Goal: Find specific page/section: Find specific page/section

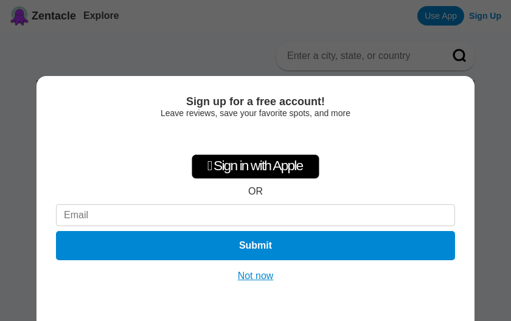
click at [266, 278] on button "Not now" at bounding box center [255, 276] width 43 height 12
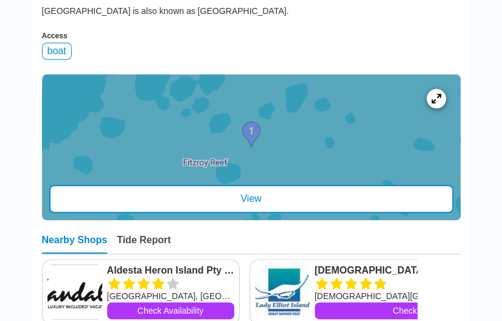
scroll to position [243, 0]
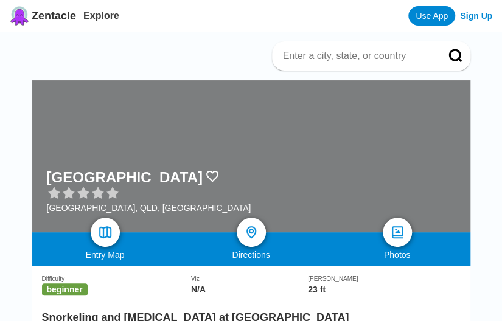
scroll to position [122, 0]
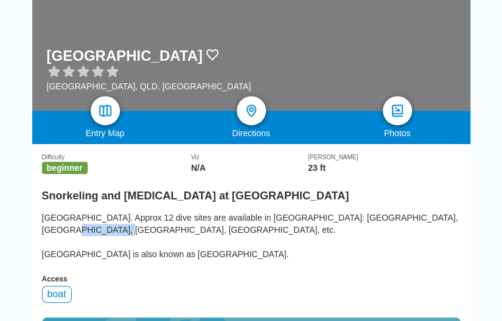
drag, startPoint x: 409, startPoint y: 247, endPoint x: 57, endPoint y: 264, distance: 352.2
click at [57, 261] on div "[GEOGRAPHIC_DATA]. Approx 12 dive sites are available in [GEOGRAPHIC_DATA]: [GE…" at bounding box center [251, 236] width 419 height 49
copy div "Rainbow Wall"
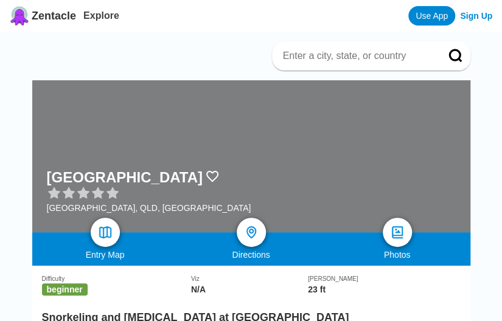
click at [373, 57] on input at bounding box center [357, 56] width 150 height 12
paste input "Rainbow Wall"
type input "Rainbow Wall"
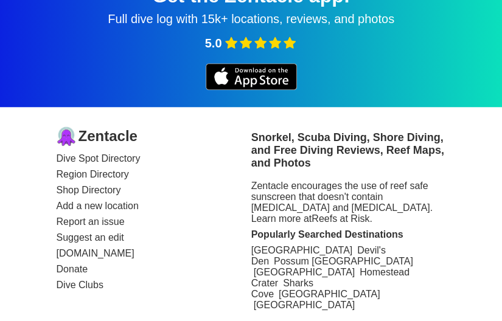
scroll to position [52, 0]
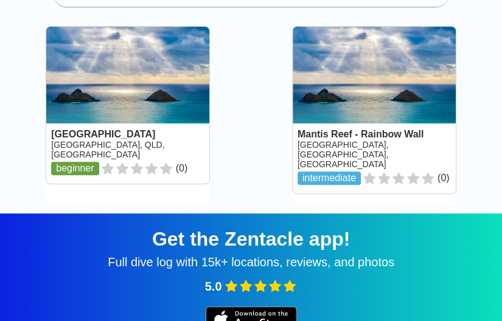
click at [155, 97] on link at bounding box center [127, 105] width 163 height 157
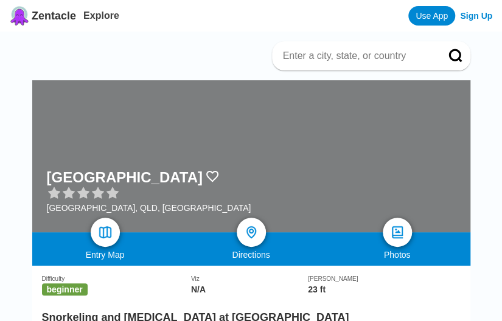
scroll to position [122, 0]
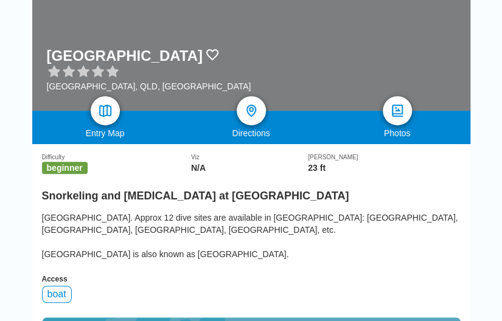
scroll to position [52, 0]
